Goal: Information Seeking & Learning: Learn about a topic

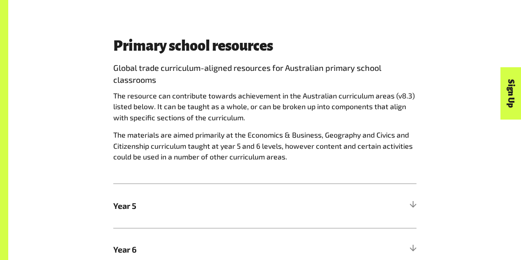
scroll to position [377, 0]
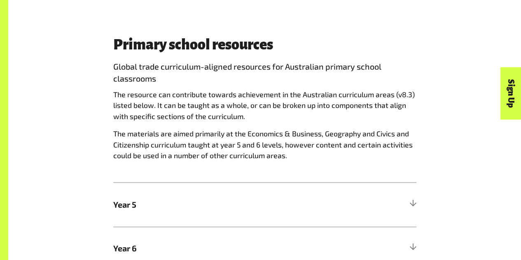
click at [218, 129] on span "The materials are aimed primarily at the Economics & Business, Geography and Ci…" at bounding box center [262, 144] width 299 height 31
click at [144, 129] on span "The materials are aimed primarily at the Economics & Business, Geography and Ci…" at bounding box center [262, 144] width 299 height 31
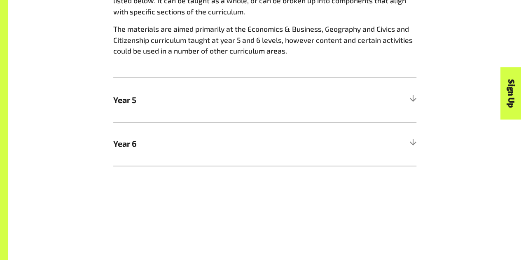
click at [407, 100] on h5 "Year 5" at bounding box center [264, 100] width 303 height 44
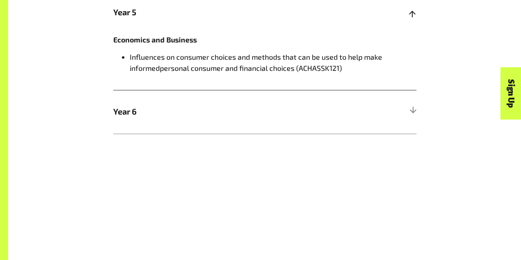
scroll to position [570, 0]
click at [399, 110] on h5 "Year 6" at bounding box center [264, 111] width 303 height 44
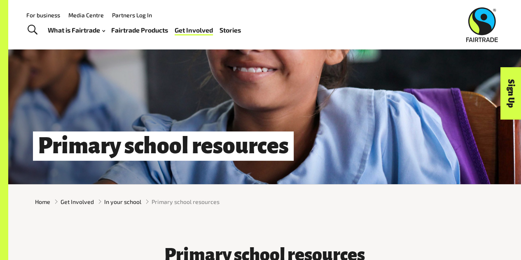
scroll to position [0, 0]
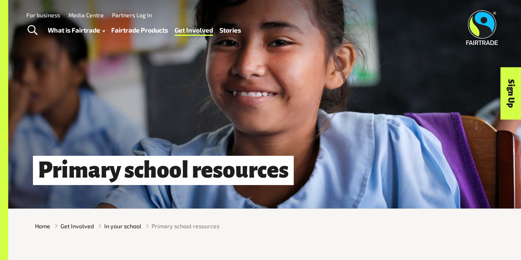
click at [509, 94] on link "Sign Up" at bounding box center [510, 93] width 21 height 52
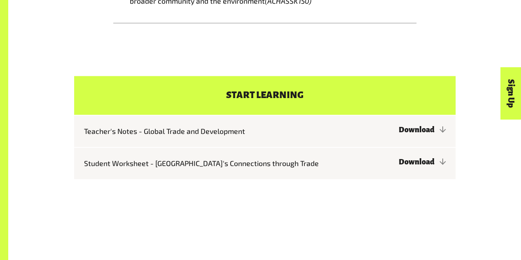
scroll to position [917, 0]
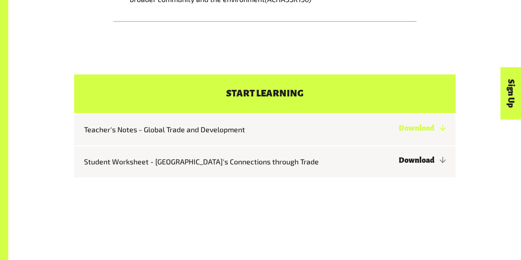
click at [398, 132] on link "Download" at bounding box center [421, 128] width 47 height 8
click at [398, 164] on link "Download" at bounding box center [421, 160] width 47 height 8
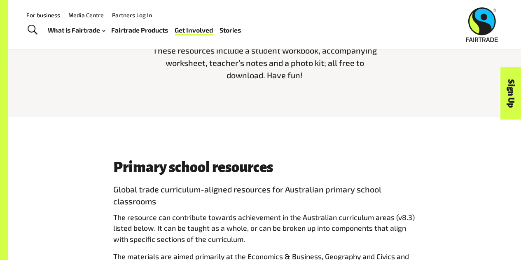
scroll to position [0, 0]
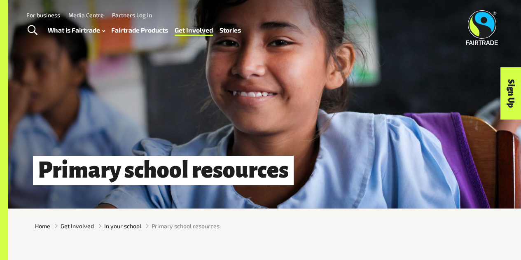
click at [34, 28] on span "Toggle Search" at bounding box center [33, 30] width 10 height 11
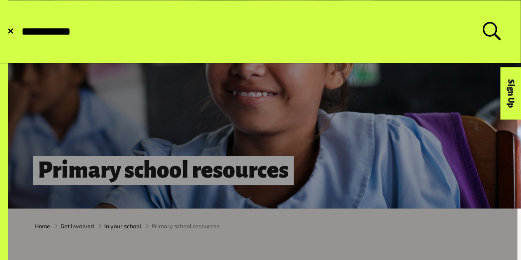
type input "**********"
click at [20, 32] on button "Submit Search" at bounding box center [20, 32] width 0 height 0
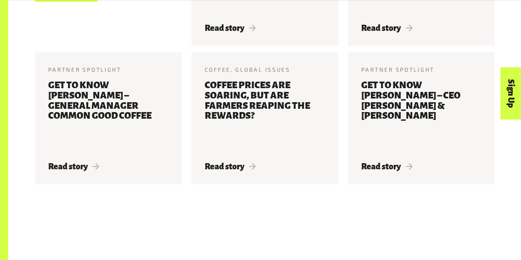
scroll to position [1957, 0]
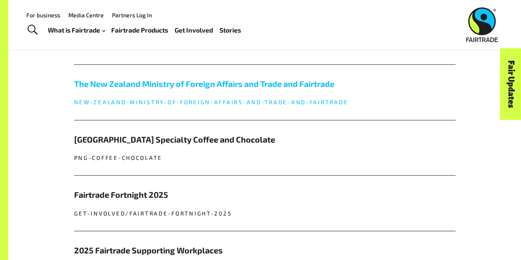
scroll to position [282, 0]
click at [242, 91] on h5 "The New Zealand Ministry of Foreign Affairs and Trade and Fairtrade" at bounding box center [264, 84] width 381 height 12
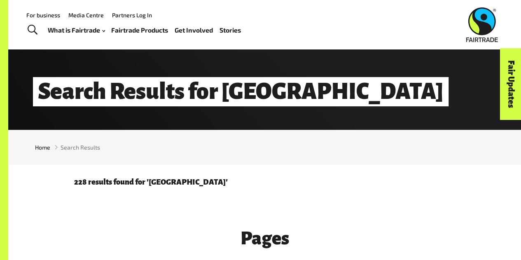
scroll to position [78, 0]
